Goal: Find specific page/section: Find specific page/section

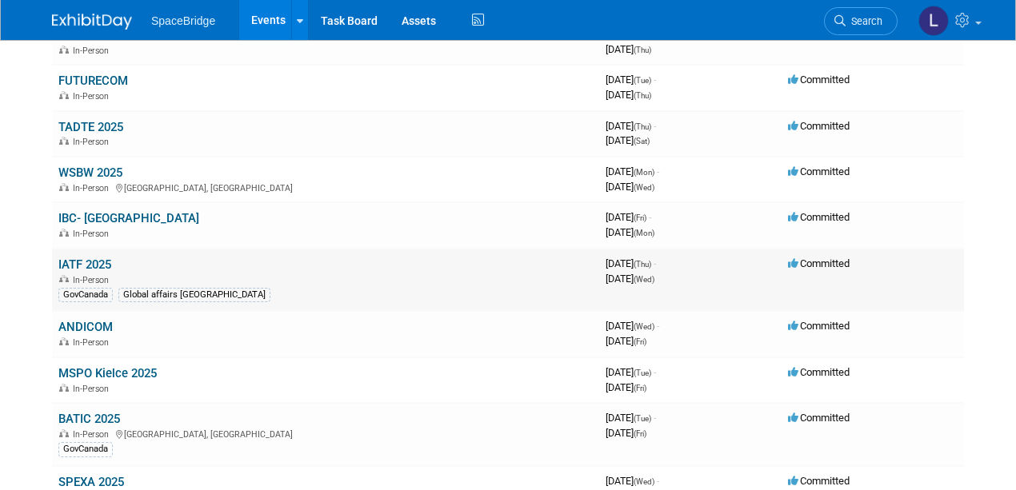
scroll to position [160, 0]
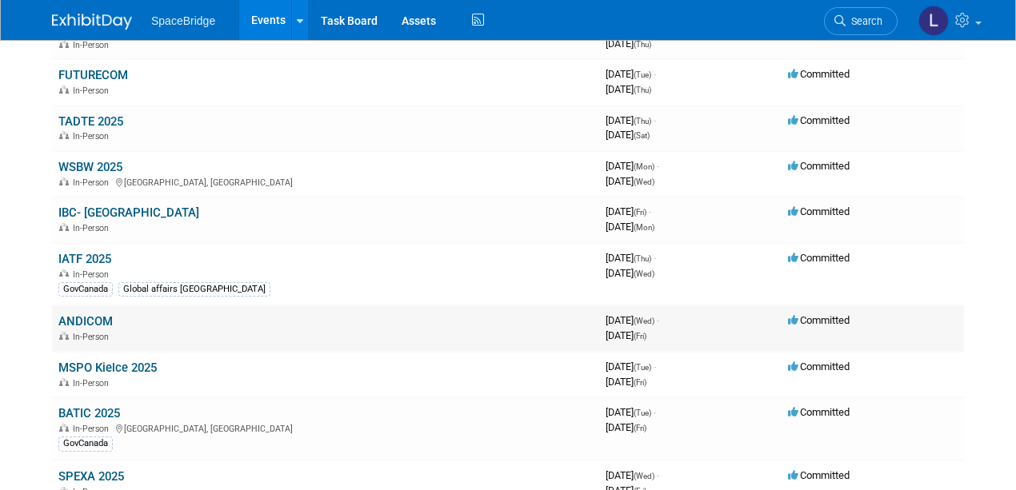
click at [96, 285] on link "ANDICOM" at bounding box center [85, 321] width 54 height 14
click at [130, 285] on link "MSPO Kielce 2025" at bounding box center [107, 368] width 98 height 14
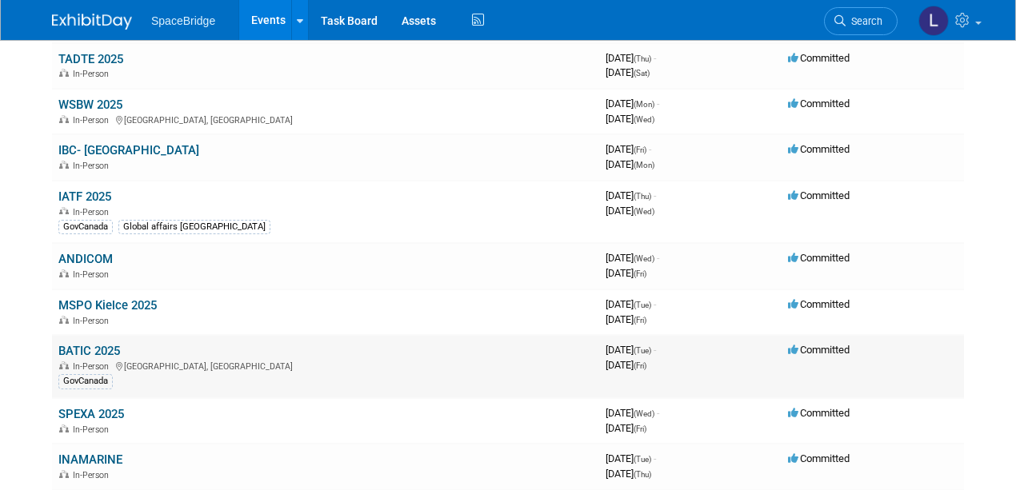
scroll to position [213, 0]
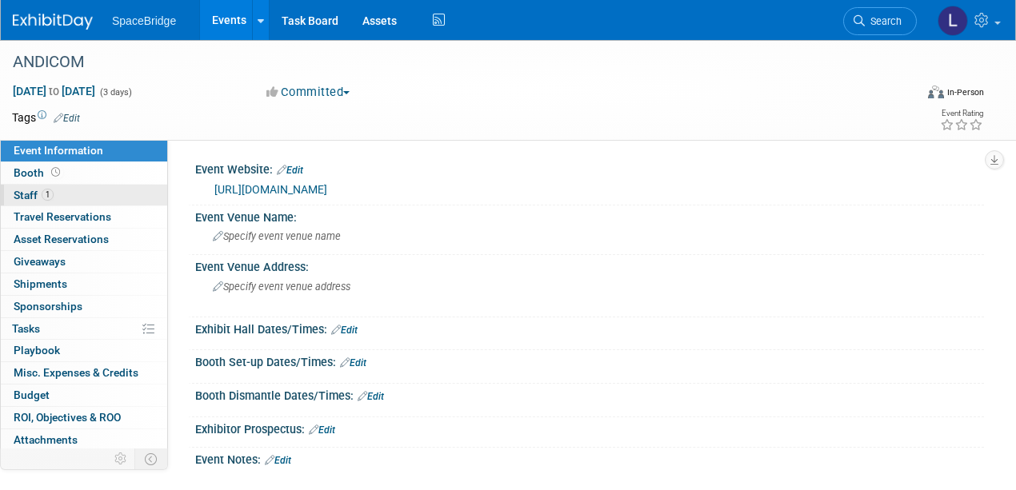
click at [30, 190] on span "Staff 1" at bounding box center [34, 195] width 40 height 13
click at [27, 194] on span "Staff 2" at bounding box center [34, 195] width 40 height 13
